Goal: Task Accomplishment & Management: Complete application form

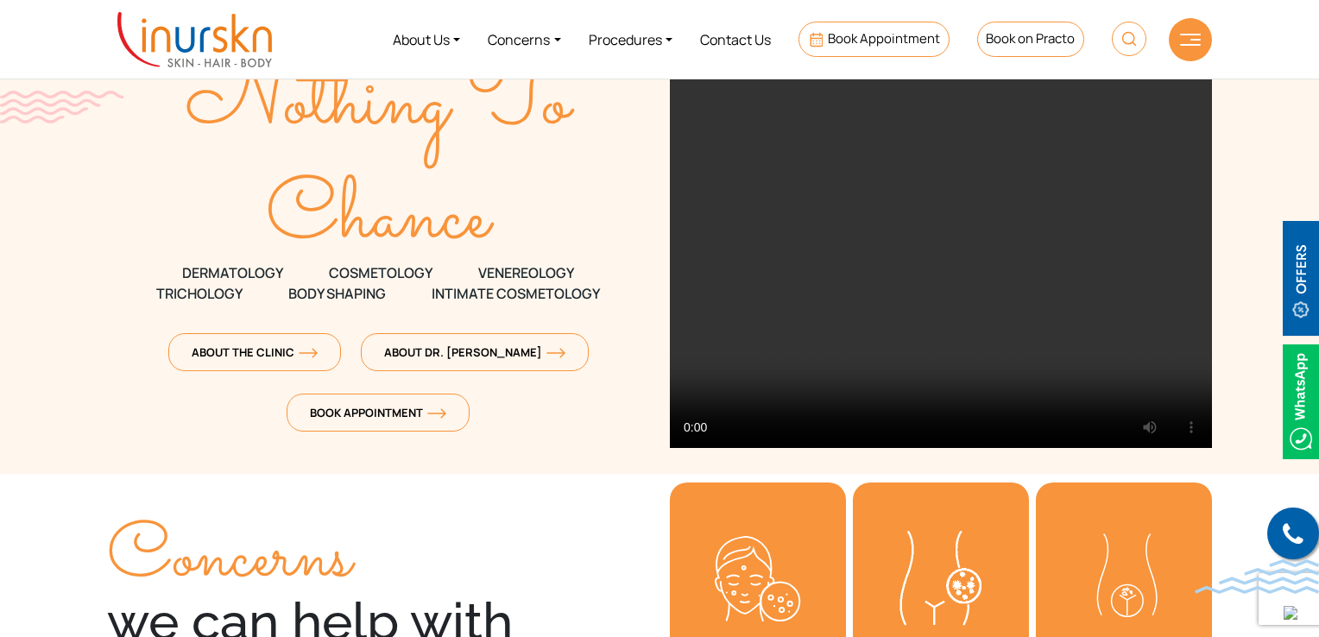
scroll to position [86, 0]
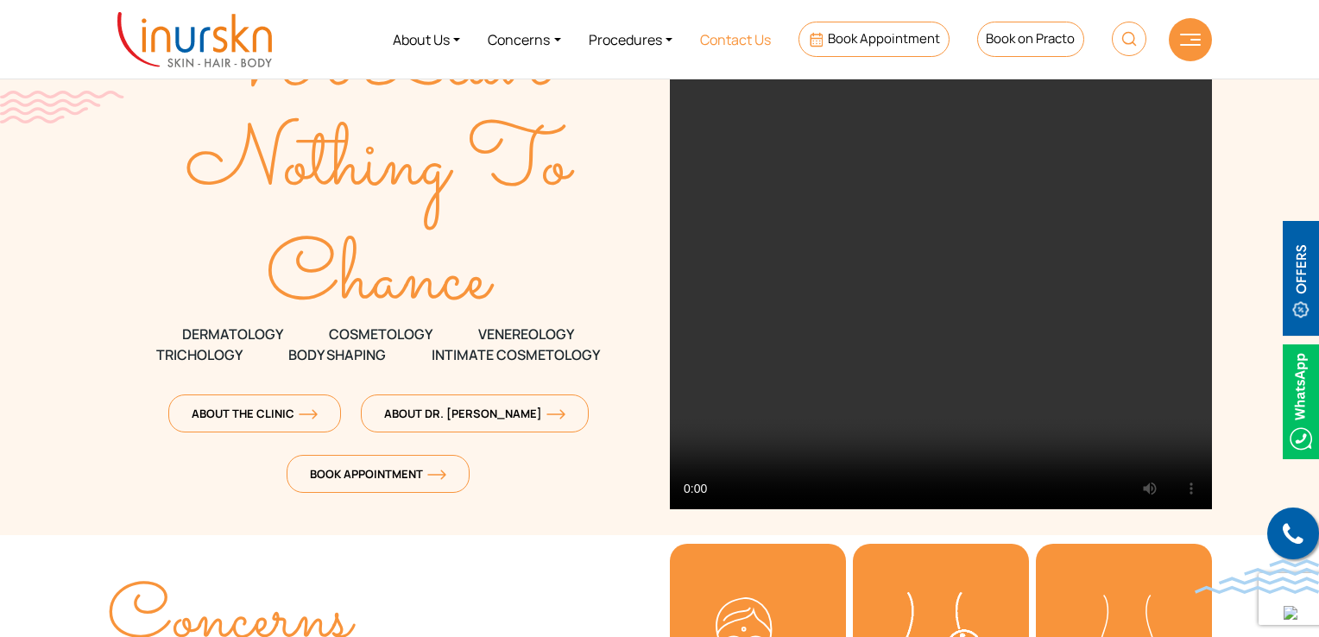
click at [732, 42] on link "Contact Us" at bounding box center [735, 39] width 98 height 65
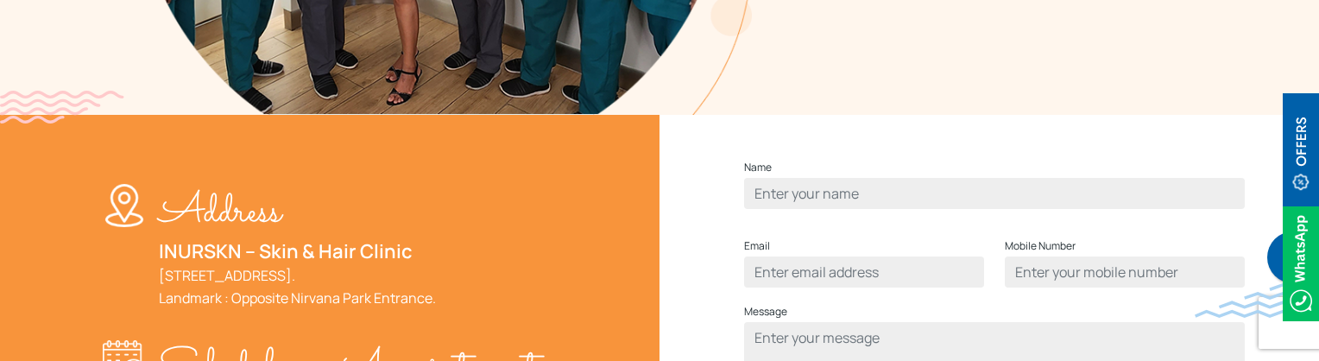
scroll to position [604, 0]
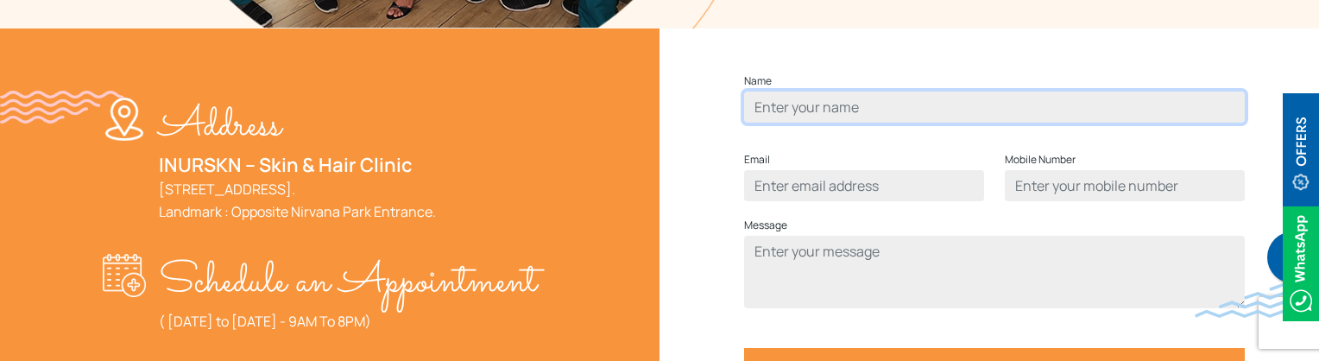
click at [819, 123] on input "Contact form" at bounding box center [994, 106] width 501 height 31
click at [817, 123] on input "Contact form" at bounding box center [994, 106] width 501 height 31
type input "rohit"
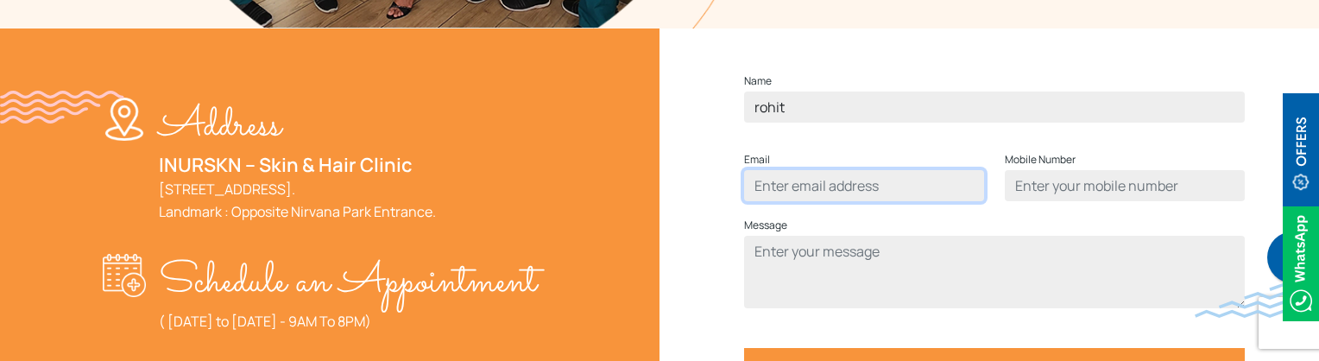
click at [846, 201] on input "Contact form" at bounding box center [864, 185] width 240 height 31
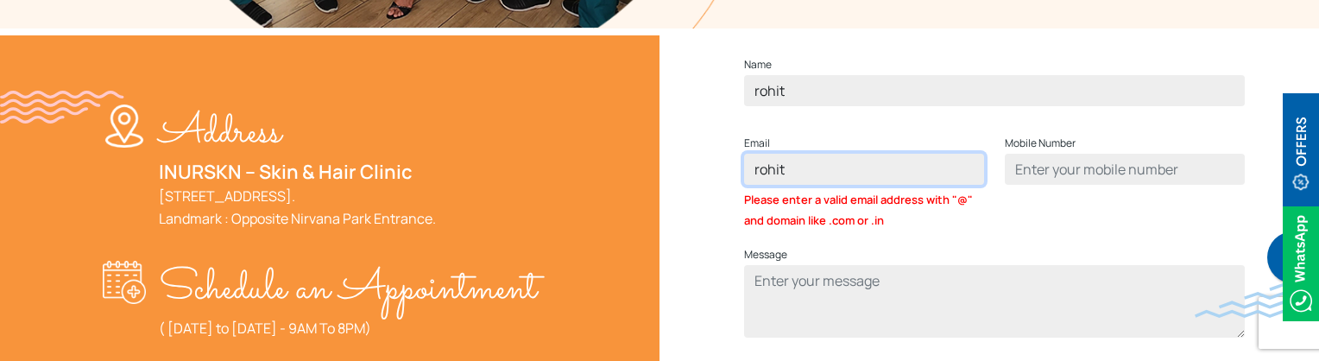
type input "rohit@gmail.com"
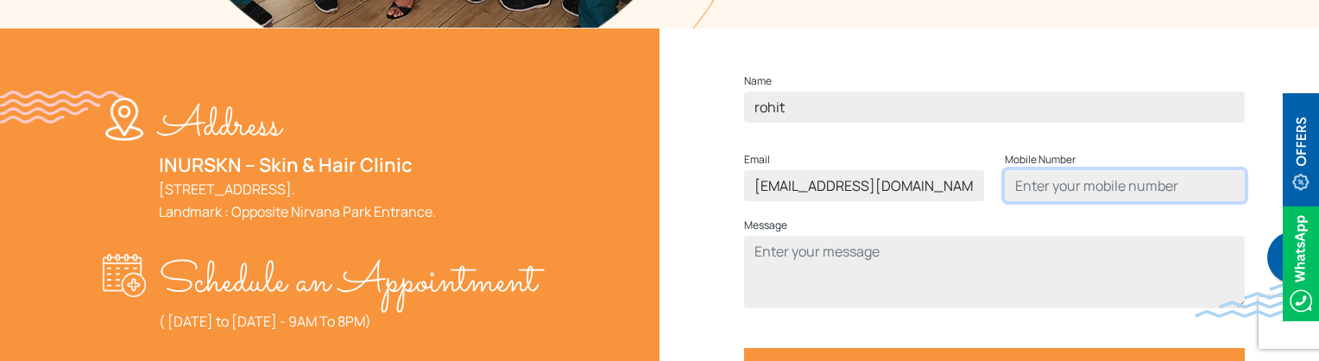
click at [1046, 201] on input "Contact form" at bounding box center [1125, 185] width 240 height 31
type input "9137465199"
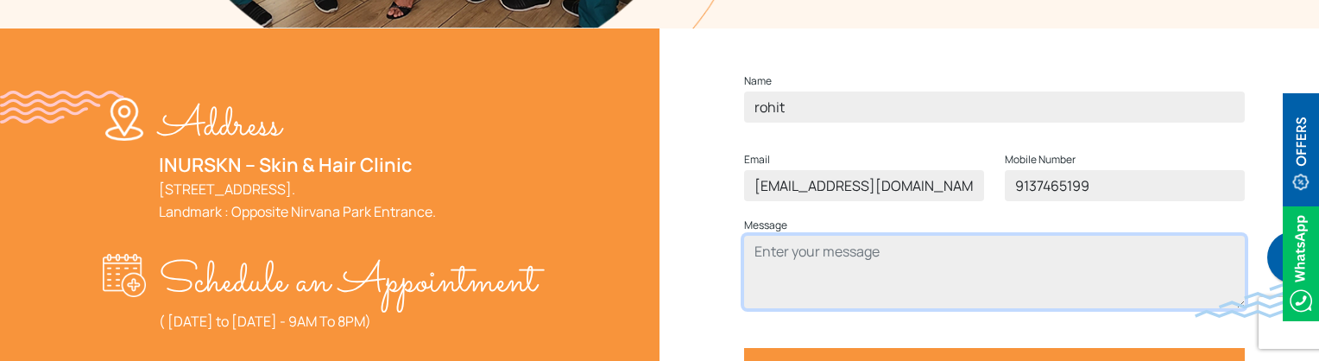
click at [939, 307] on textarea "Contact form" at bounding box center [994, 272] width 501 height 73
type textarea "test"
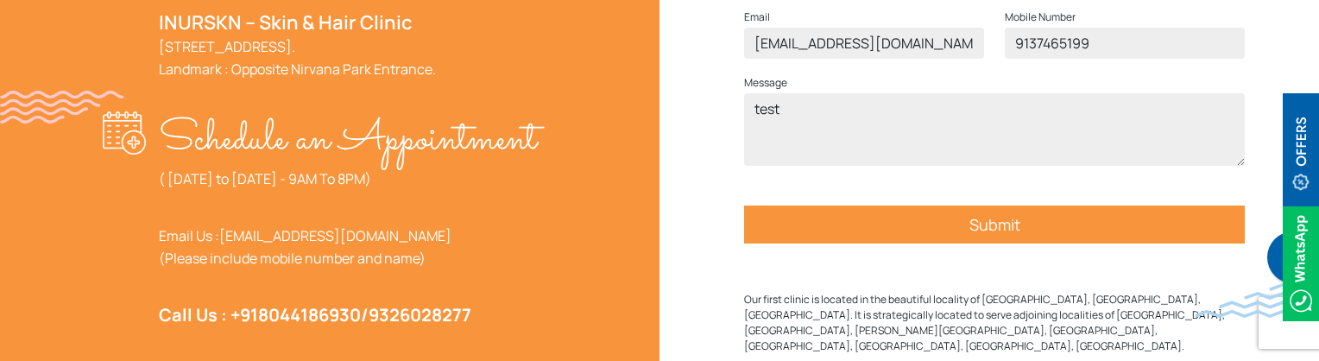
scroll to position [777, 0]
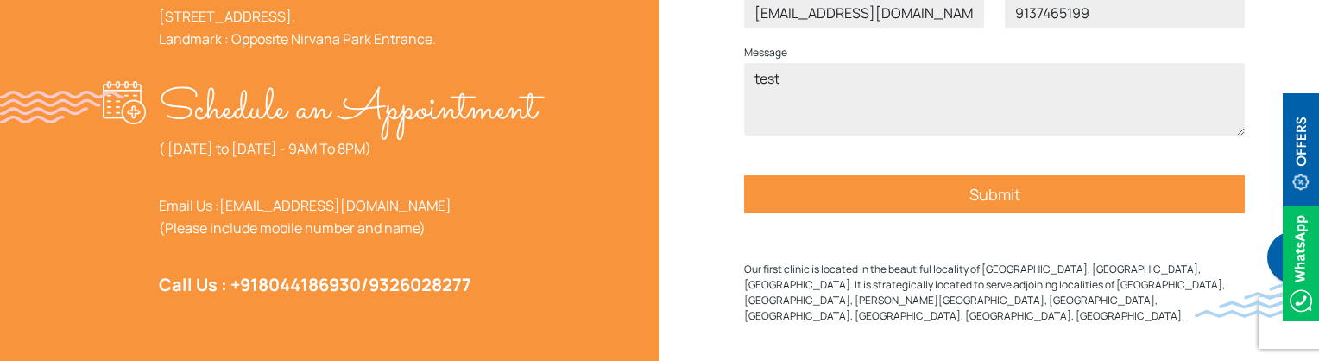
click at [990, 213] on input "Submit" at bounding box center [994, 194] width 501 height 38
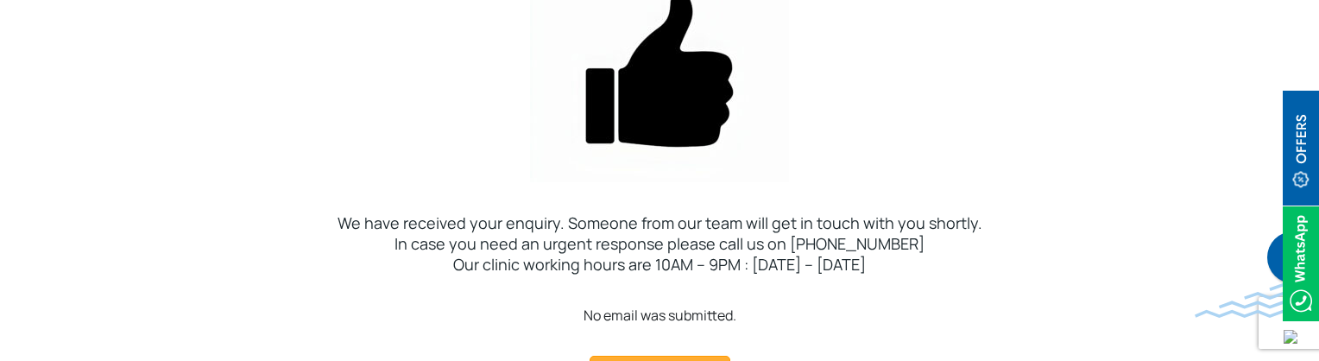
drag, startPoint x: 733, startPoint y: 319, endPoint x: 578, endPoint y: 325, distance: 154.7
click at [578, 325] on div "No email was submitted. Continue Browsing" at bounding box center [659, 351] width 1319 height 93
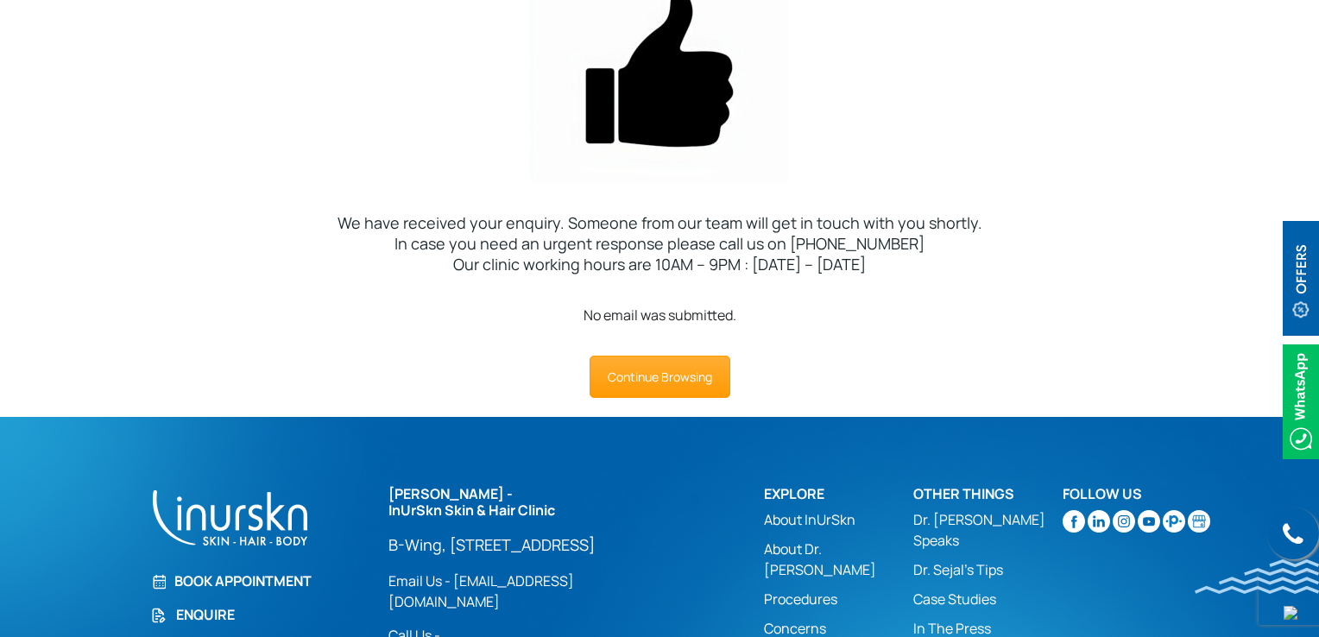
click at [789, 322] on div "No email was submitted." at bounding box center [659, 315] width 1319 height 21
